Goal: Task Accomplishment & Management: Use online tool/utility

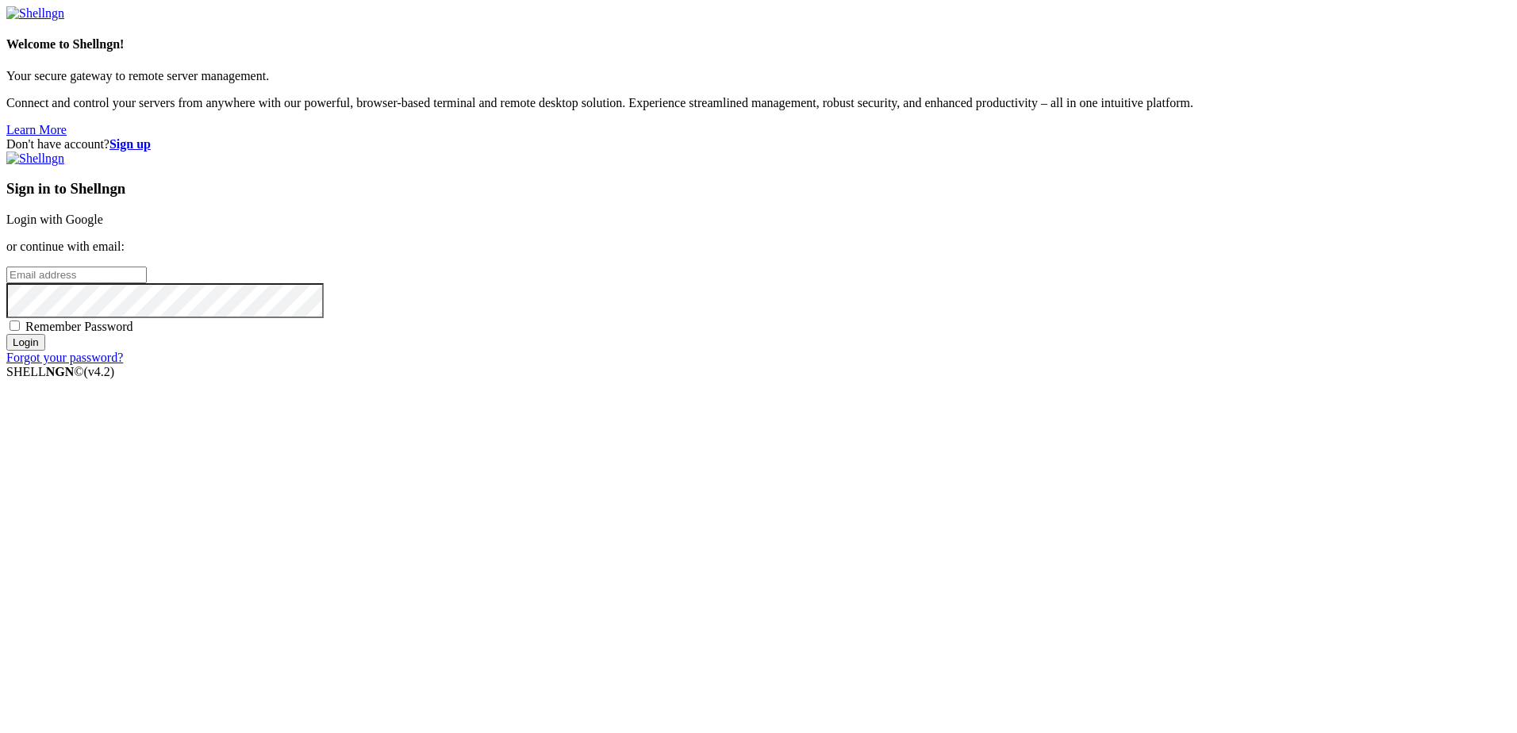
type input "[EMAIL_ADDRESS][PERSON_NAME][PERSON_NAME][PERSON_NAME][DOMAIN_NAME]"
click at [45, 351] on input "Login" at bounding box center [25, 342] width 39 height 17
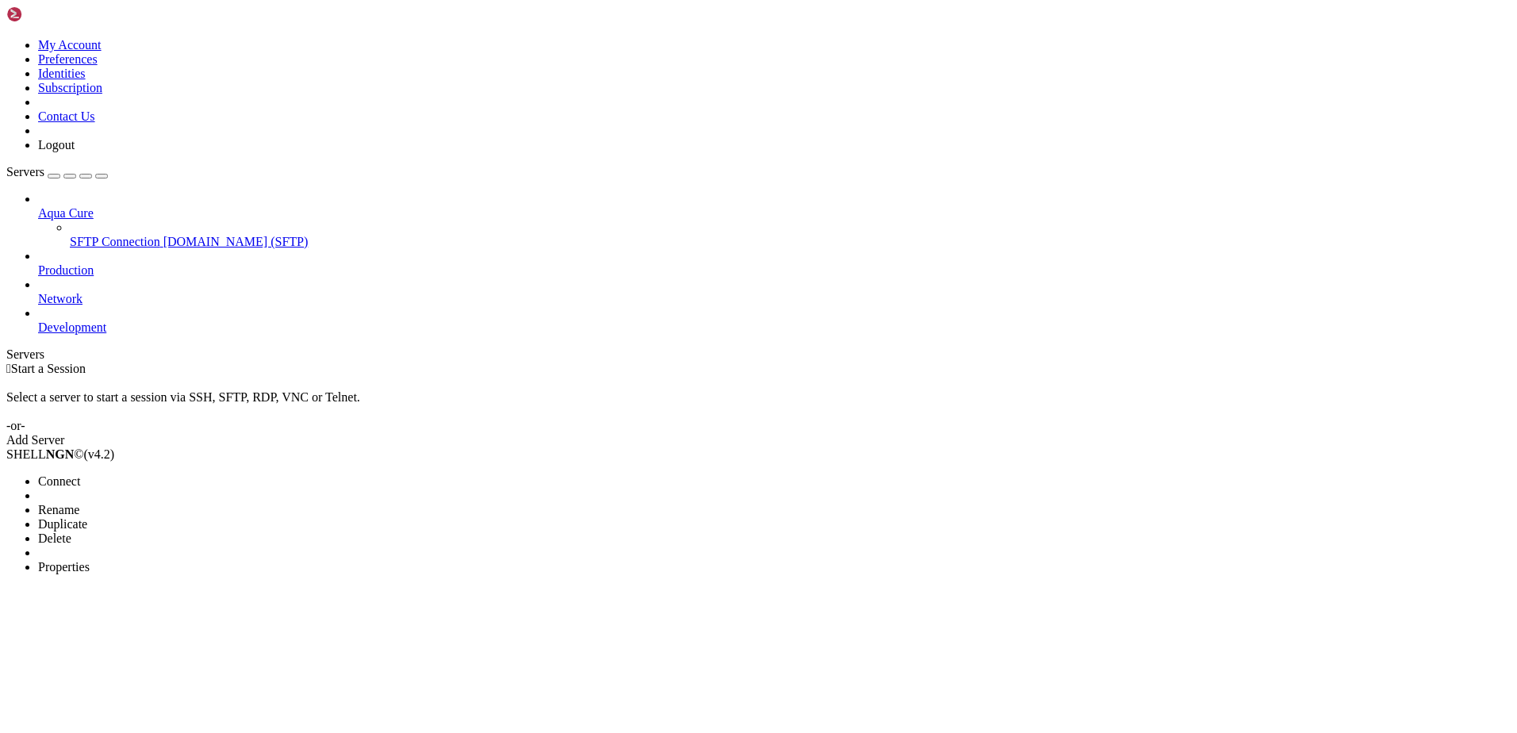
click at [80, 474] on span "Connect" at bounding box center [59, 480] width 42 height 13
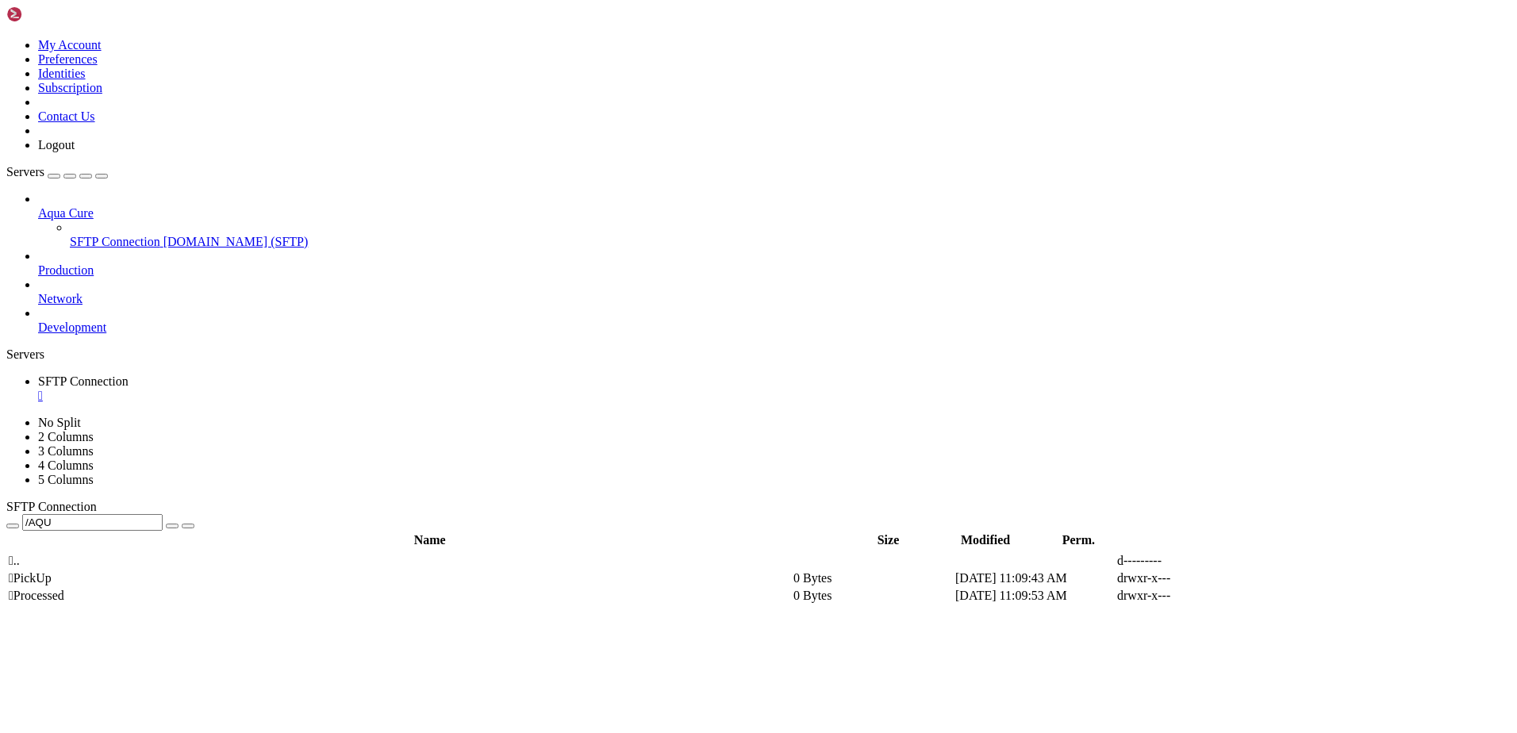
click at [52, 571] on span " PickUp" at bounding box center [30, 577] width 43 height 13
type input "/AQU/PickUp"
